Goal: Task Accomplishment & Management: Use online tool/utility

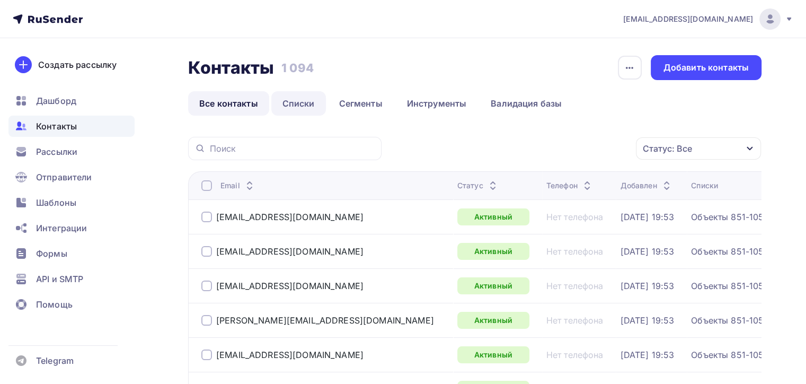
click at [295, 104] on link "Списки" at bounding box center [298, 103] width 55 height 24
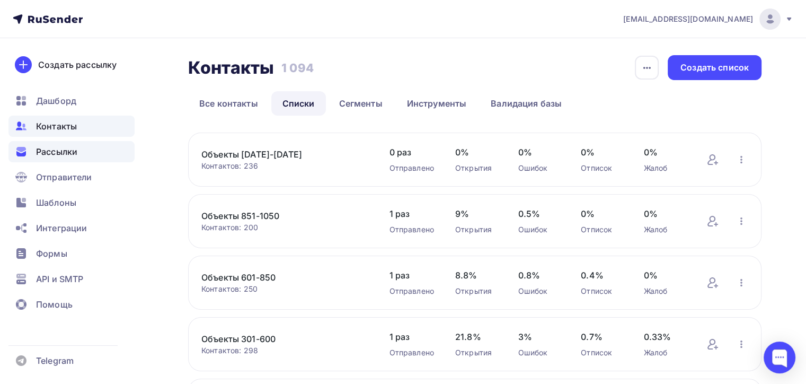
click at [54, 149] on span "Рассылки" at bounding box center [56, 151] width 41 height 13
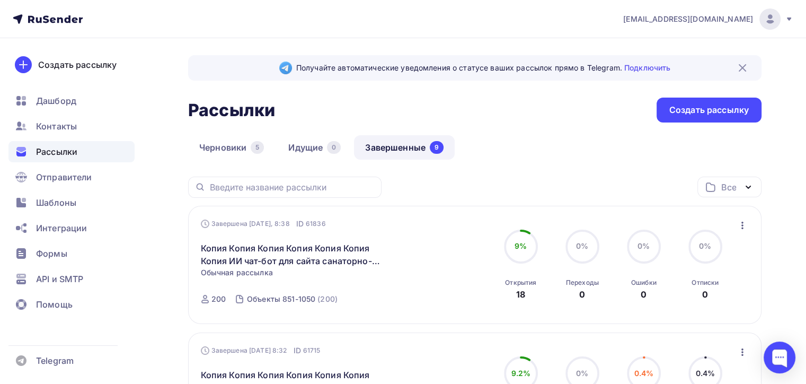
click at [744, 222] on icon "button" at bounding box center [742, 225] width 13 height 13
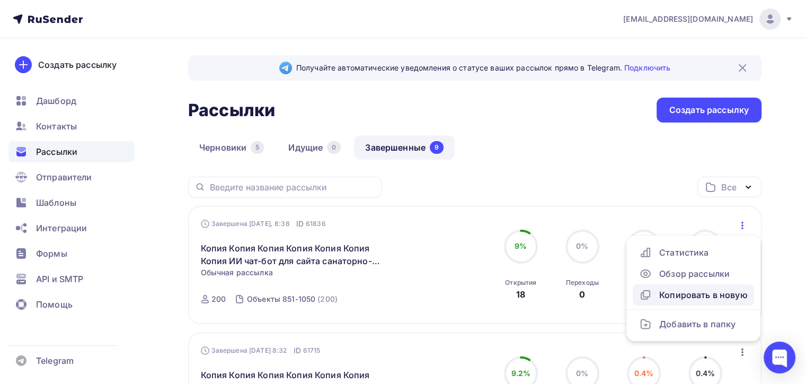
click at [680, 296] on div "Копировать в новую" at bounding box center [693, 294] width 109 height 13
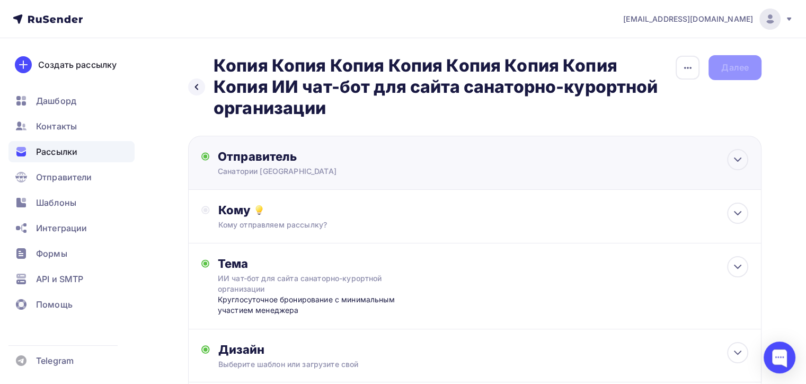
click at [460, 148] on div "Отправитель Санатории России Email * [EMAIL_ADDRESS][DOMAIN_NAME] [EMAIL_ADDRES…" at bounding box center [474, 163] width 573 height 54
type input "Санатории [GEOGRAPHIC_DATA]"
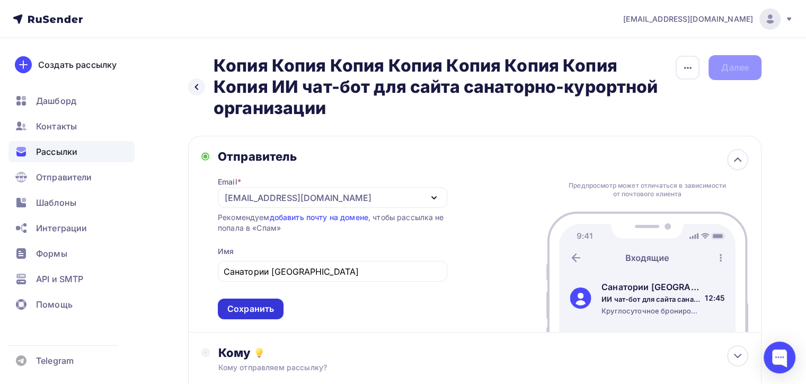
click at [246, 310] on div "Сохранить" at bounding box center [250, 308] width 47 height 12
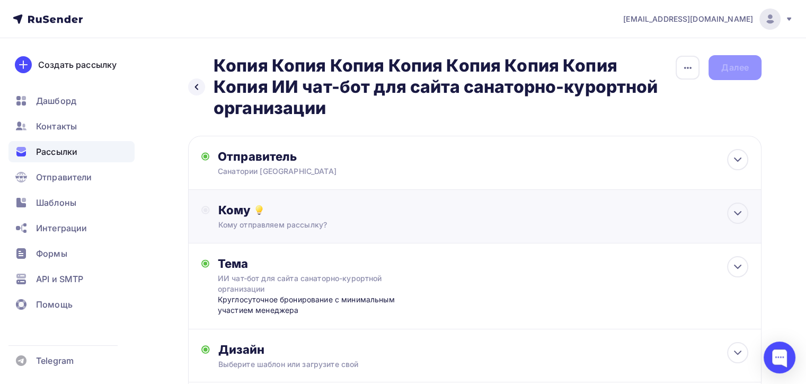
click at [427, 215] on div "Кому" at bounding box center [483, 209] width 530 height 15
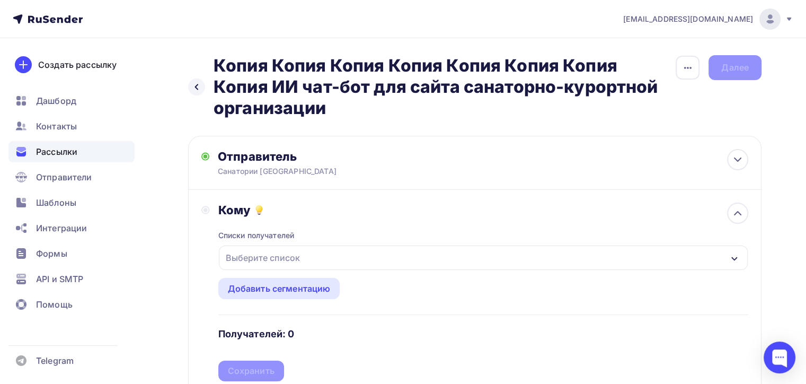
click at [404, 255] on div "Выберите список" at bounding box center [483, 257] width 529 height 24
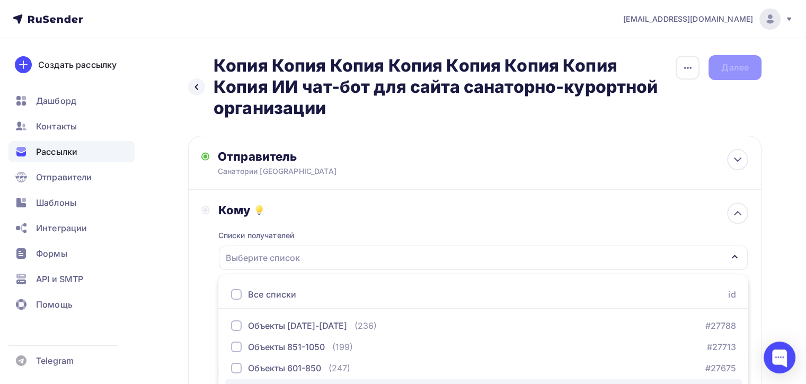
scroll to position [124, 0]
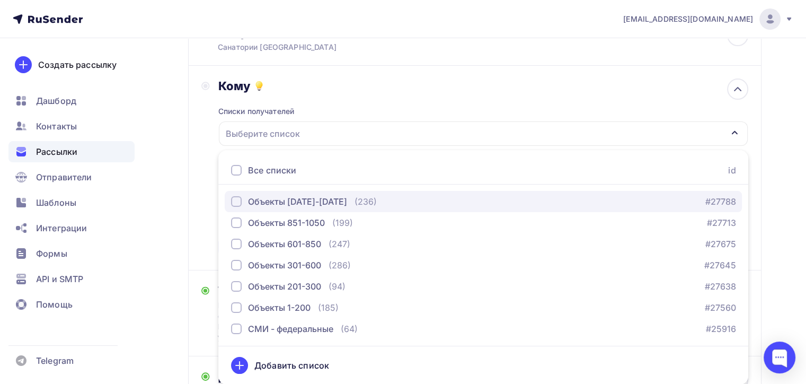
click at [321, 202] on div "Объекты [DATE]-[DATE]" at bounding box center [297, 201] width 99 height 13
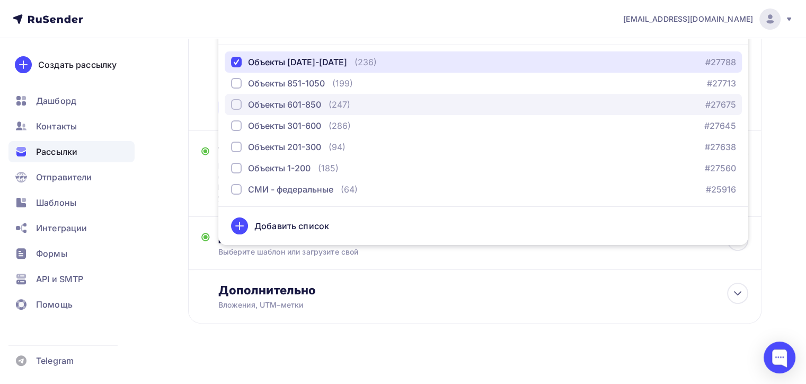
scroll to position [270, 0]
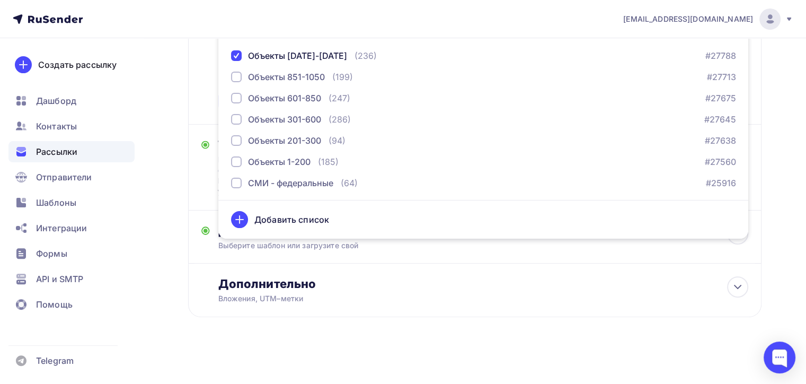
click at [194, 102] on div "Кому Списки получателей Объекты [DATE]-[DATE] Все списки id Объекты [DATE]-[DAT…" at bounding box center [474, 22] width 573 height 204
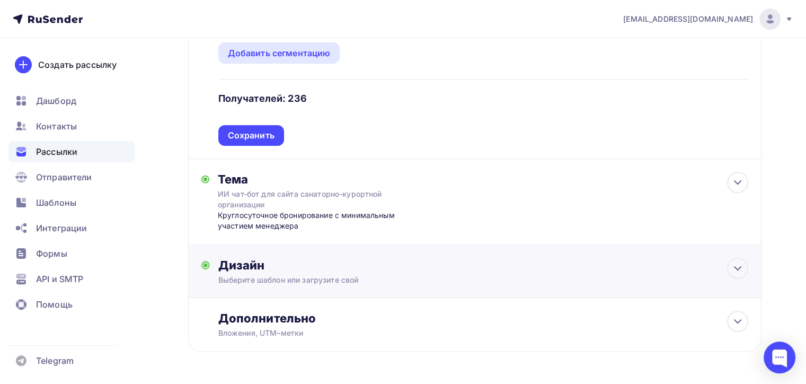
scroll to position [217, 0]
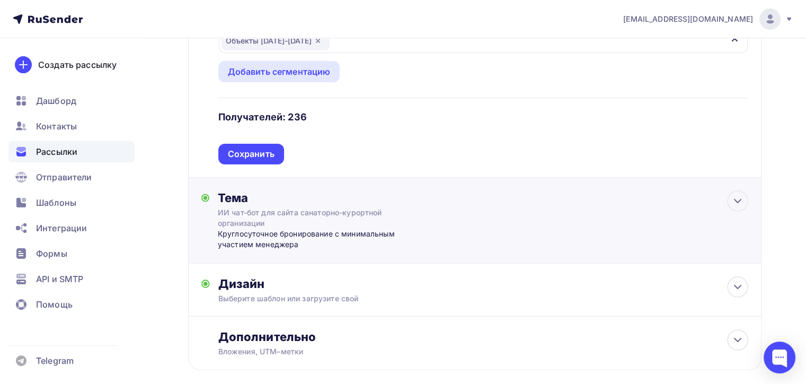
click at [481, 205] on div "Тема ИИ чат-бот для сайта санаторно-курортной организации Круглосуточное бронир…" at bounding box center [474, 220] width 573 height 86
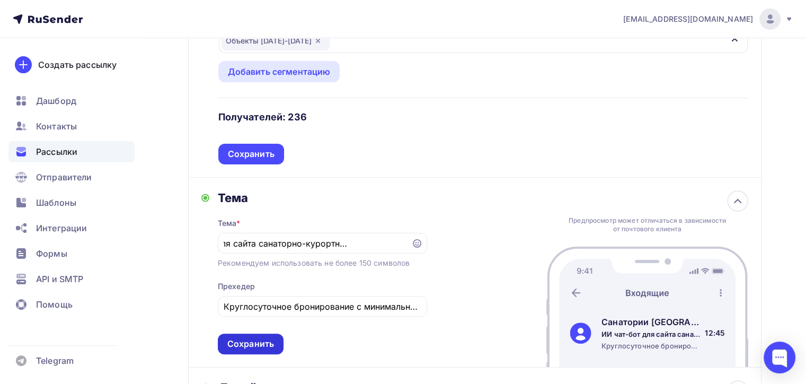
scroll to position [0, 0]
click at [245, 343] on div "Сохранить" at bounding box center [250, 343] width 47 height 12
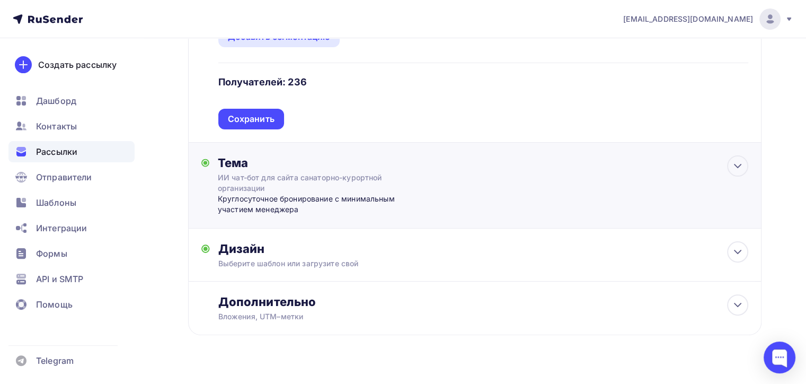
scroll to position [270, 0]
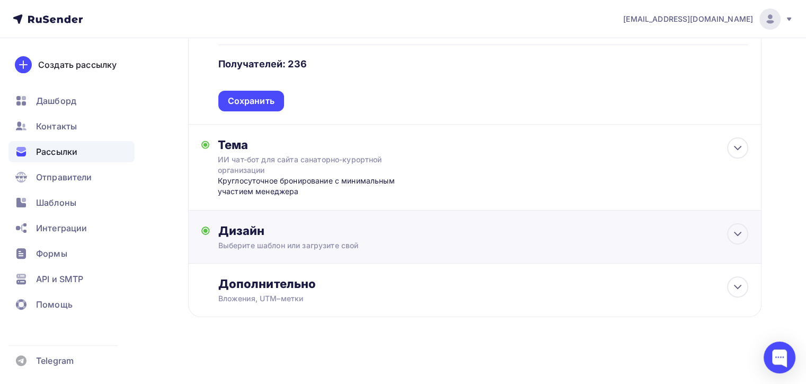
click at [498, 240] on div "Выберите шаблон или загрузите свой" at bounding box center [456, 245] width 477 height 11
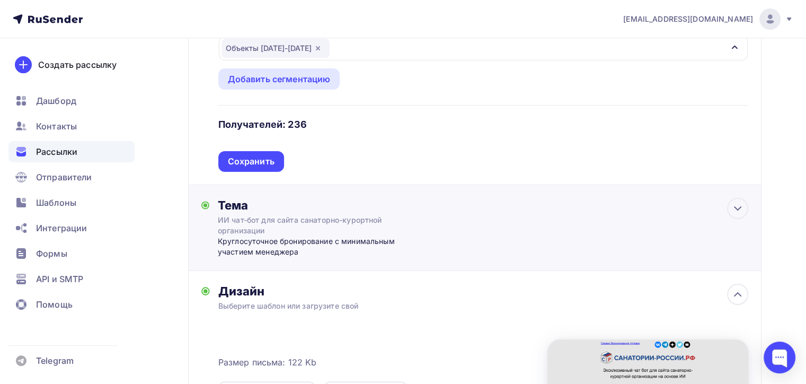
scroll to position [212, 0]
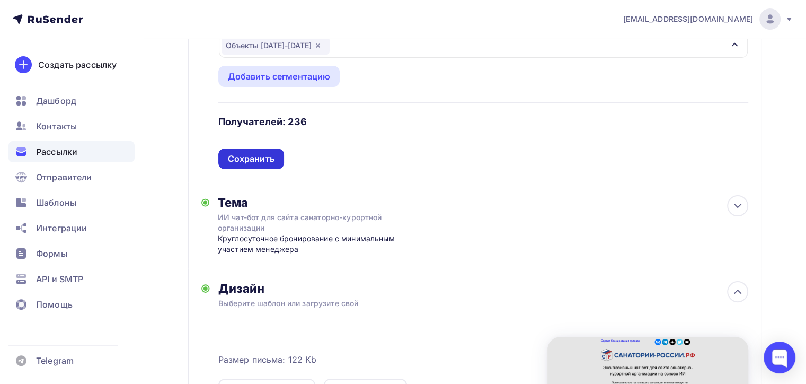
click at [249, 160] on div "Сохранить" at bounding box center [251, 159] width 47 height 12
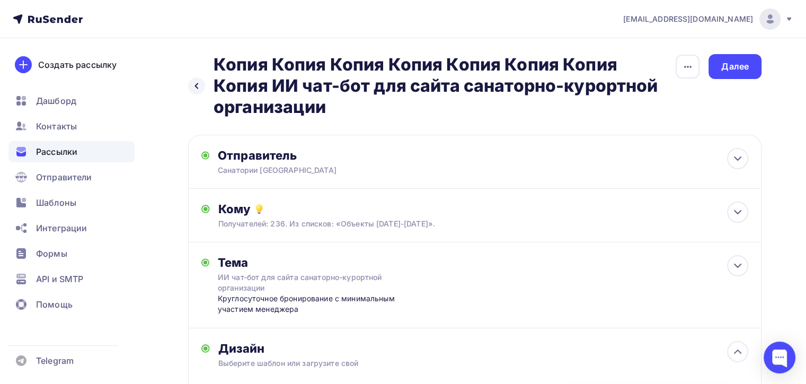
scroll to position [0, 0]
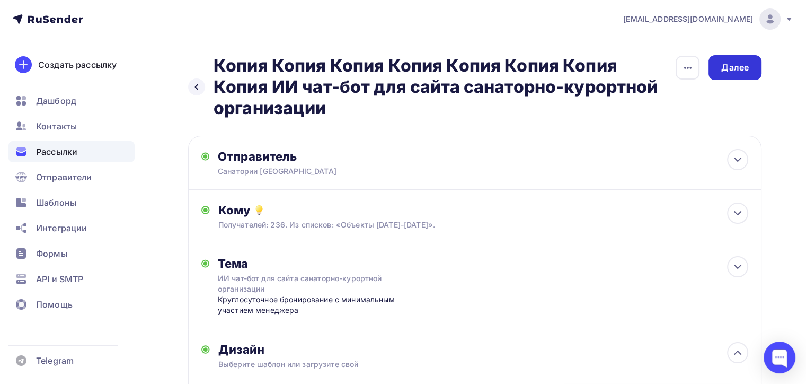
click at [725, 61] on div "Далее" at bounding box center [735, 67] width 28 height 12
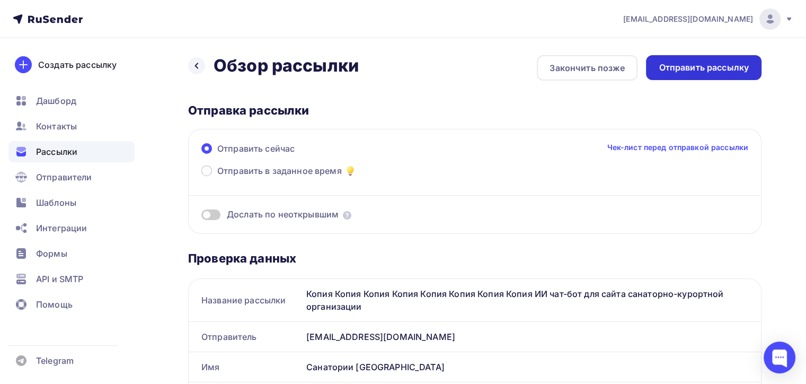
click at [711, 64] on div "Отправить рассылку" at bounding box center [703, 67] width 90 height 12
